Goal: Task Accomplishment & Management: Use online tool/utility

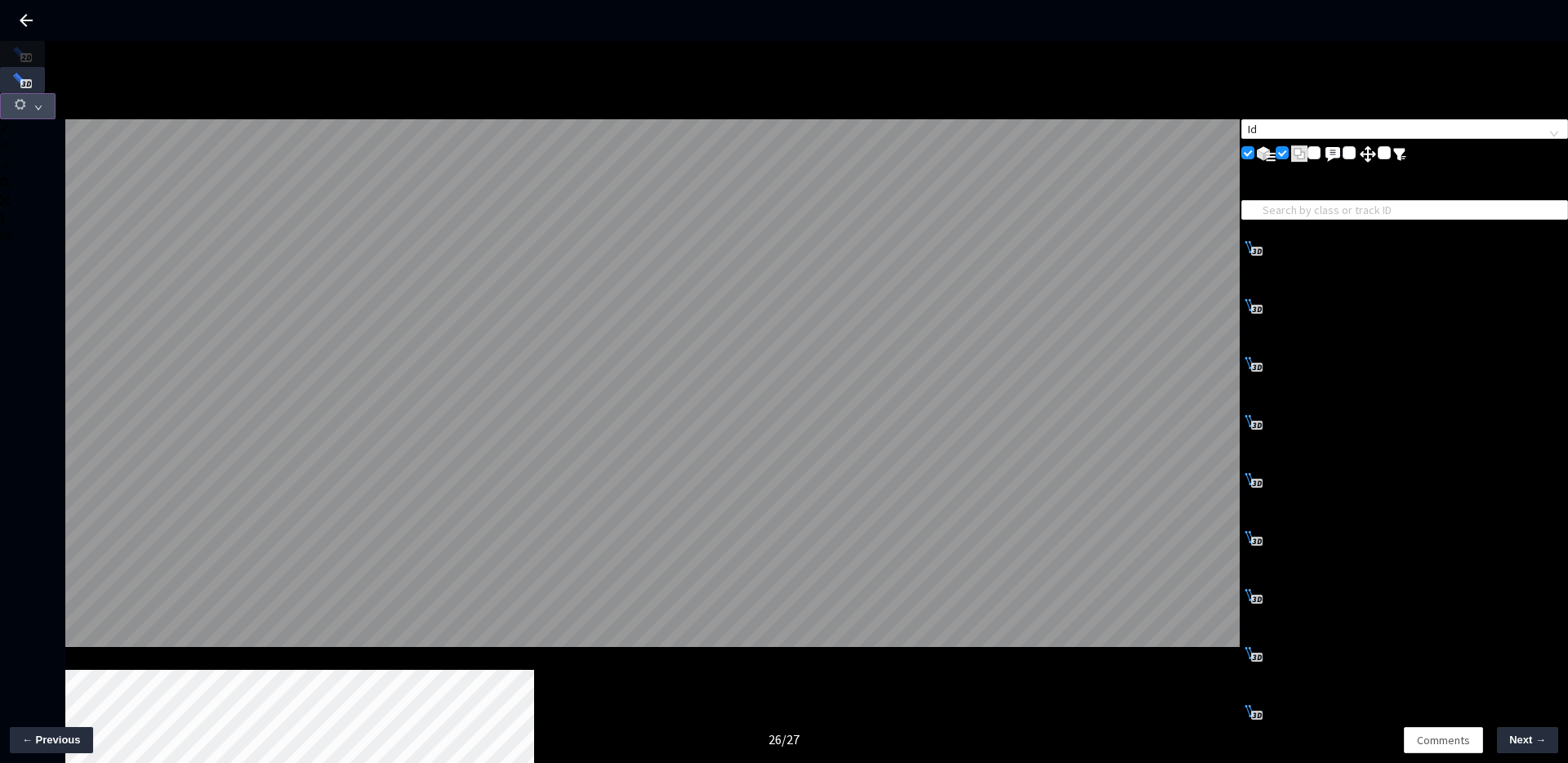
click at [43, 104] on icon "down" at bounding box center [38, 107] width 8 height 8
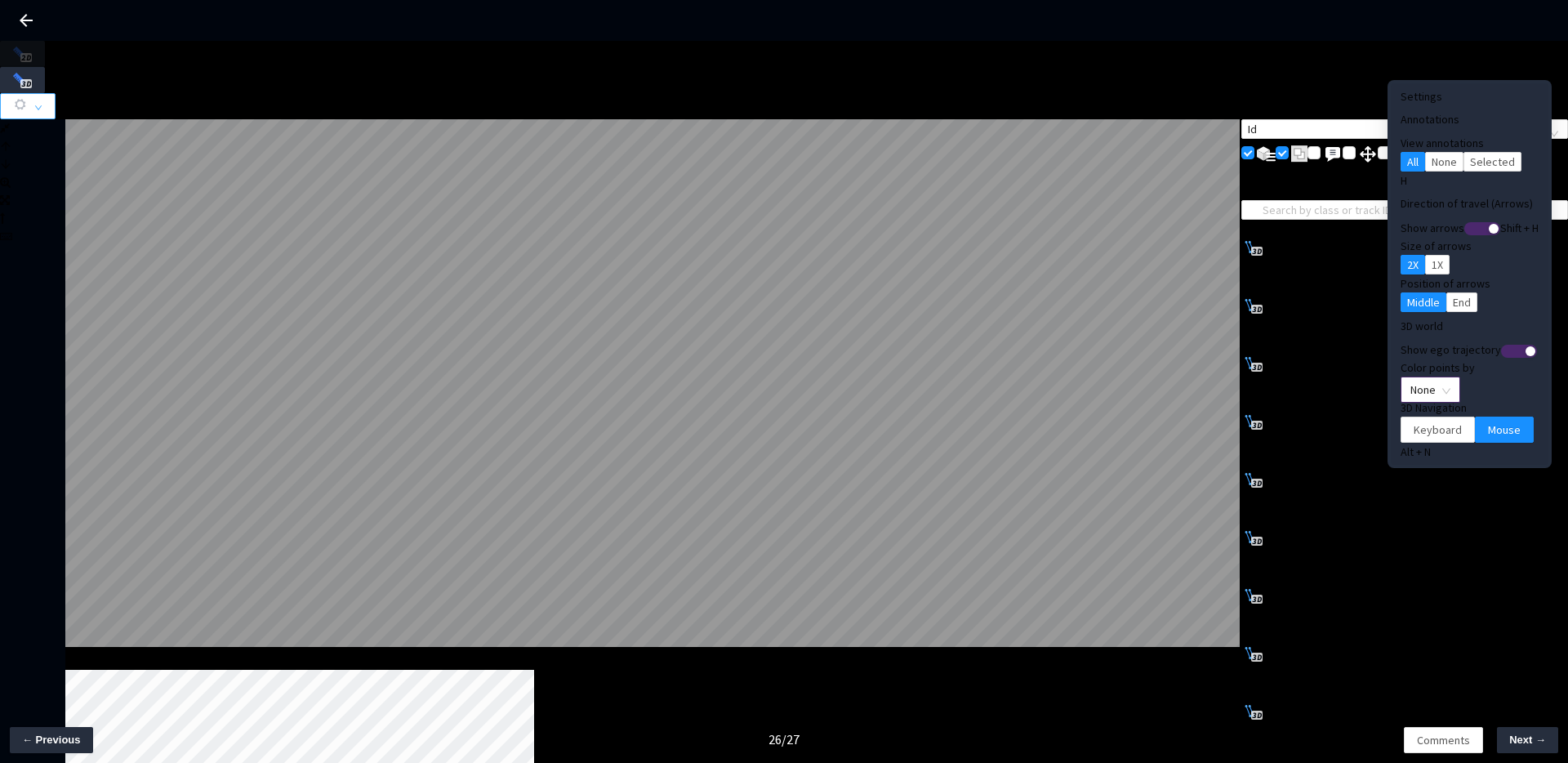
click at [1411, 377] on span "None" at bounding box center [1431, 389] width 40 height 24
click at [1412, 423] on div "Point Intensity" at bounding box center [1403, 413] width 74 height 19
